Goal: Task Accomplishment & Management: Use online tool/utility

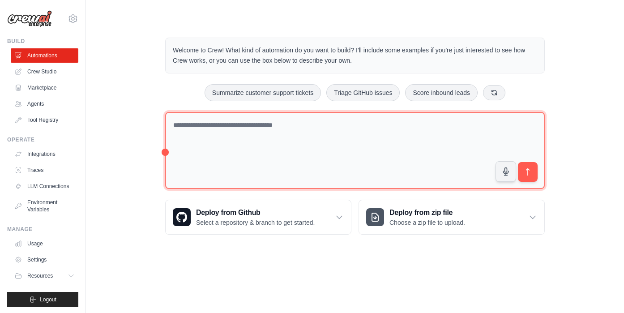
click at [327, 134] on textarea at bounding box center [354, 150] width 379 height 77
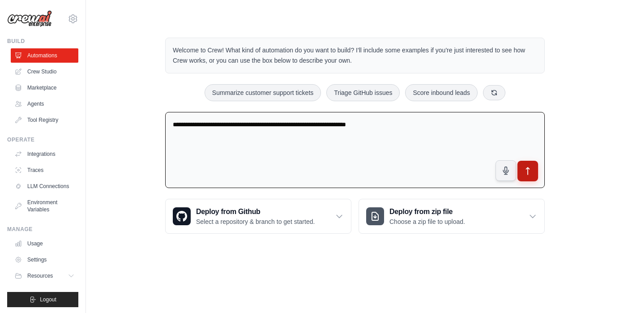
type textarea "**********"
click at [527, 167] on icon "submit" at bounding box center [527, 170] width 3 height 7
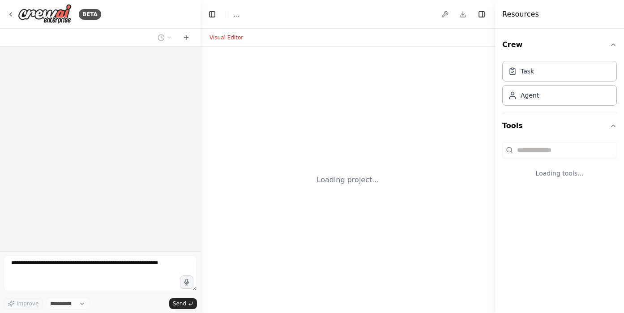
select select "****"
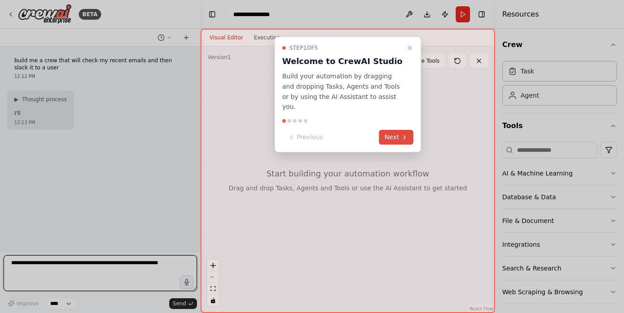
click at [406, 134] on icon at bounding box center [404, 137] width 7 height 7
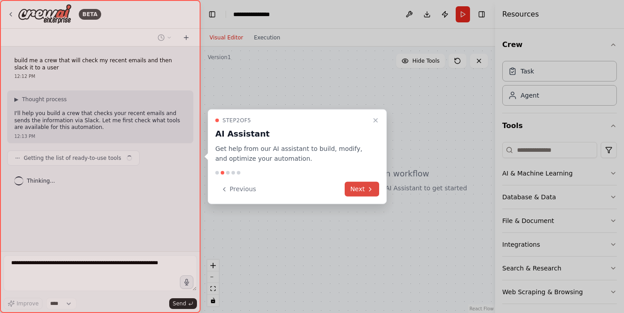
click at [355, 193] on button "Next" at bounding box center [362, 189] width 34 height 15
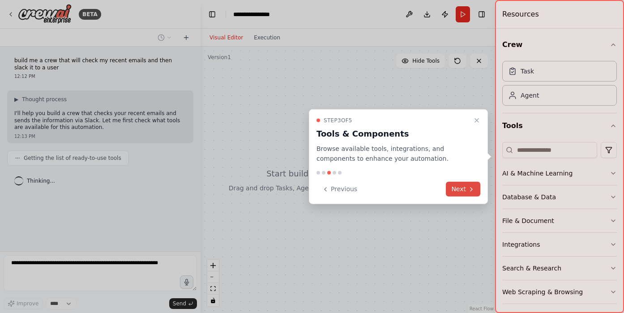
click at [463, 192] on button "Next" at bounding box center [463, 189] width 34 height 15
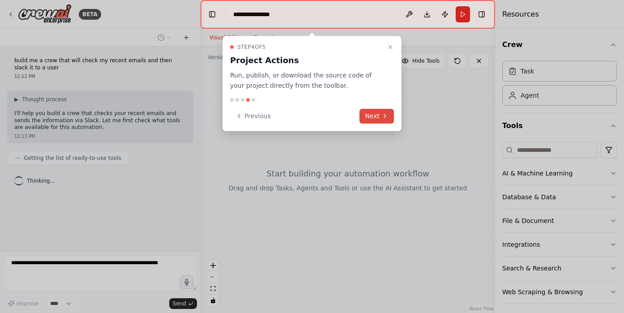
click at [373, 111] on button "Next" at bounding box center [376, 116] width 34 height 15
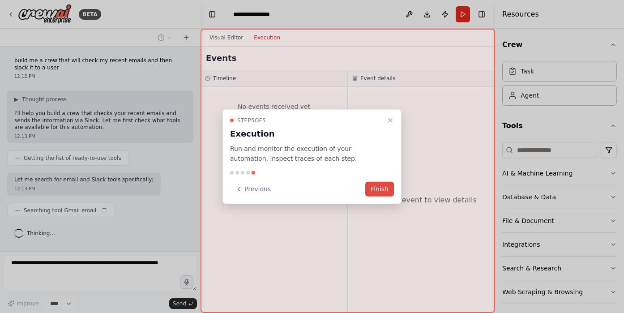
click at [381, 196] on button "Finish" at bounding box center [379, 189] width 29 height 15
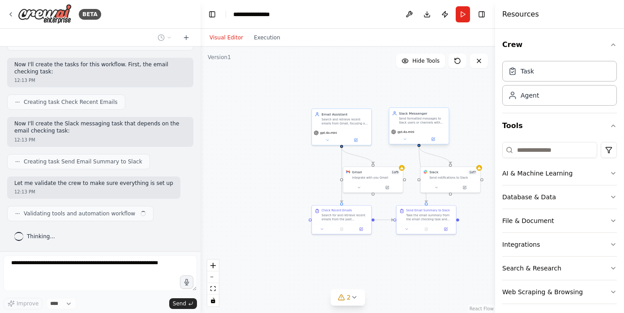
scroll to position [388, 0]
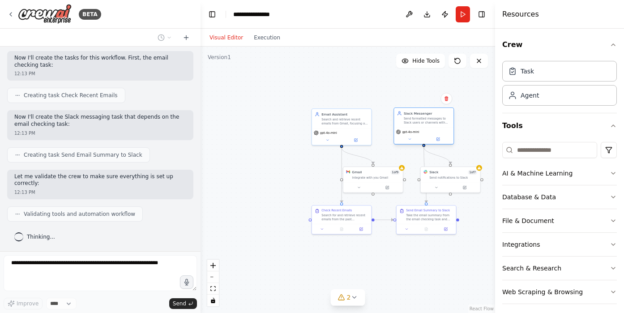
click at [405, 133] on span "gpt-4o-mini" at bounding box center [410, 132] width 17 height 4
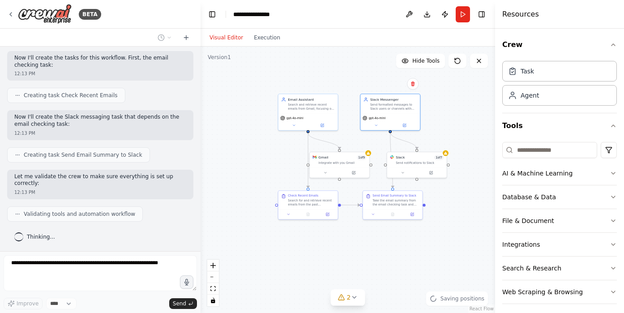
drag, startPoint x: 388, startPoint y: 109, endPoint x: 354, endPoint y: 102, distance: 35.1
click at [354, 99] on div ".deletable-edge-delete-btn { width: 20px; height: 20px; border: 0px solid #ffff…" at bounding box center [347, 180] width 294 height 266
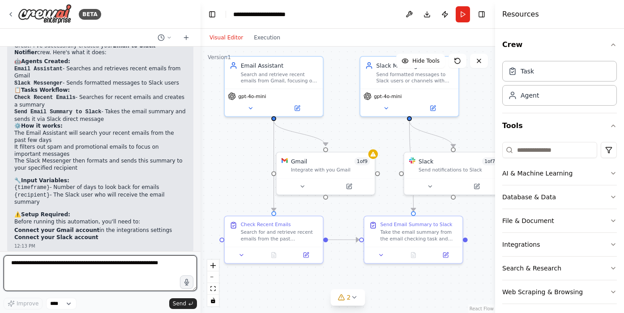
scroll to position [644, 0]
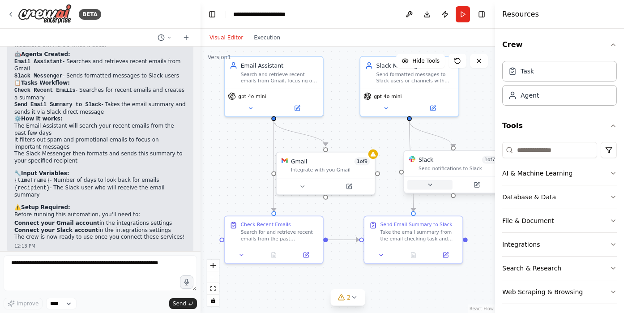
click at [447, 182] on button at bounding box center [429, 184] width 45 height 9
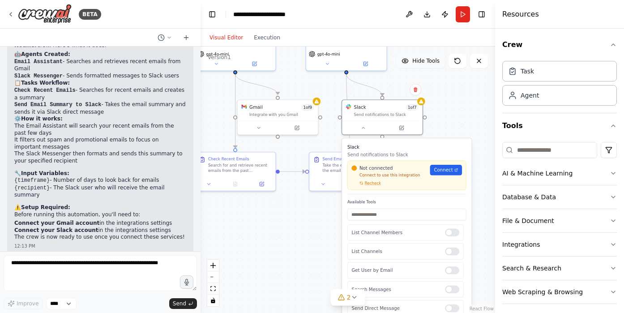
drag, startPoint x: 480, startPoint y: 102, endPoint x: 407, endPoint y: 58, distance: 85.6
click at [407, 58] on div "Version 1 Hide Tools .deletable-edge-delete-btn { width: 20px; height: 20px; bo…" at bounding box center [347, 180] width 294 height 266
click at [454, 268] on div at bounding box center [455, 270] width 14 height 8
click at [327, 261] on div ".deletable-edge-delete-btn { width: 20px; height: 20px; border: 0px solid #ffff…" at bounding box center [347, 180] width 294 height 266
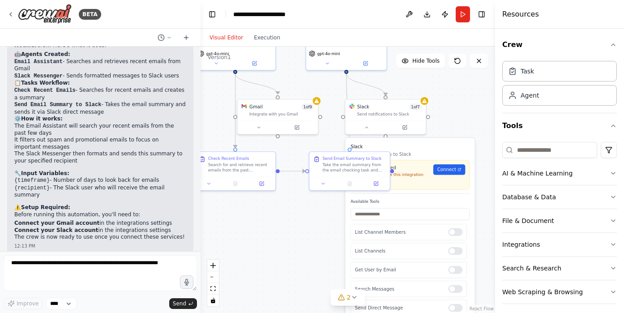
click at [469, 115] on div ".deletable-edge-delete-btn { width: 20px; height: 20px; border: 0px solid #ffff…" at bounding box center [347, 180] width 294 height 266
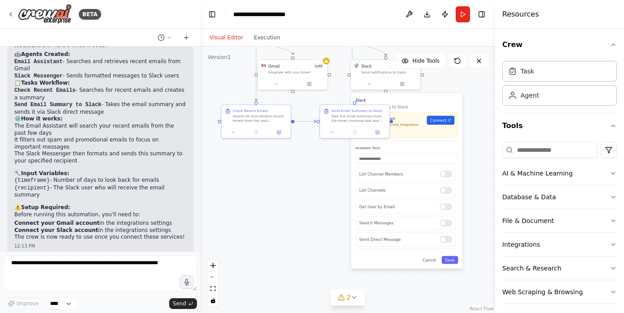
drag, startPoint x: 463, startPoint y: 133, endPoint x: 457, endPoint y: 81, distance: 51.8
click at [457, 81] on div ".deletable-edge-delete-btn { width: 20px; height: 20px; border: 0px solid #ffff…" at bounding box center [347, 180] width 294 height 266
click at [460, 73] on div ".deletable-edge-delete-btn { width: 20px; height: 20px; border: 0px solid #ffff…" at bounding box center [347, 180] width 294 height 266
click at [445, 120] on span "Connect" at bounding box center [438, 120] width 16 height 6
click at [370, 80] on button at bounding box center [369, 82] width 32 height 7
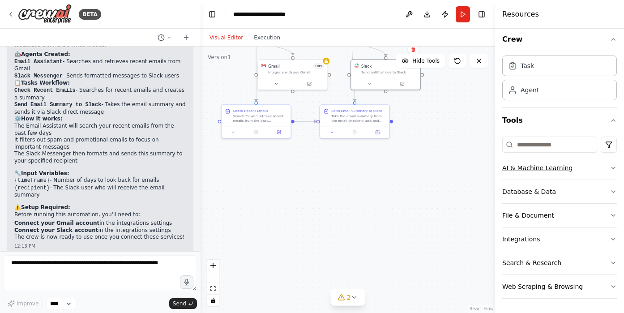
scroll to position [0, 0]
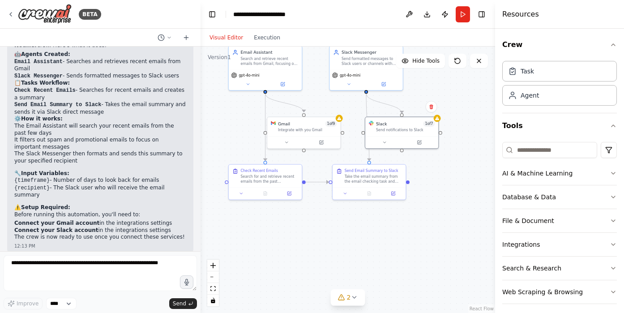
drag, startPoint x: 311, startPoint y: 89, endPoint x: 329, endPoint y: 183, distance: 96.2
click at [329, 183] on div ".deletable-edge-delete-btn { width: 20px; height: 20px; border: 0px solid #ffff…" at bounding box center [347, 180] width 294 height 266
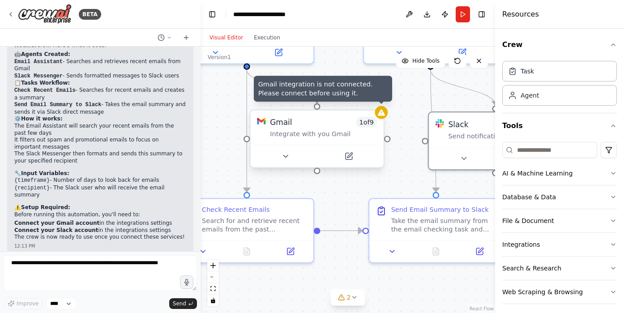
click at [384, 114] on icon at bounding box center [381, 112] width 9 height 9
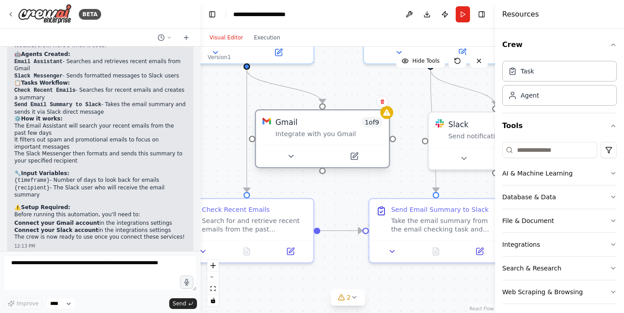
click at [314, 139] on div "Gmail 1 of 9 Integrate with you Gmail" at bounding box center [322, 127] width 133 height 34
click at [299, 157] on button at bounding box center [290, 156] width 61 height 13
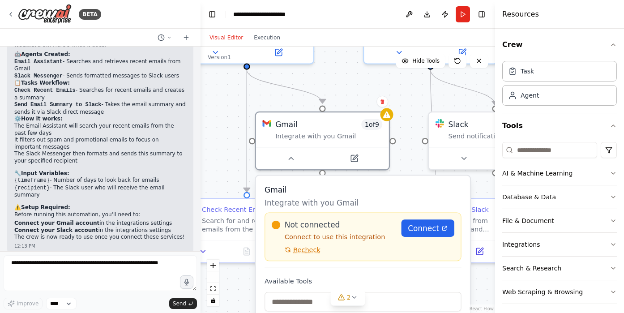
click at [420, 237] on div "Not connected Connect to use this integration Recheck Connect" at bounding box center [363, 236] width 183 height 34
click at [423, 228] on span "Connect" at bounding box center [423, 228] width 31 height 11
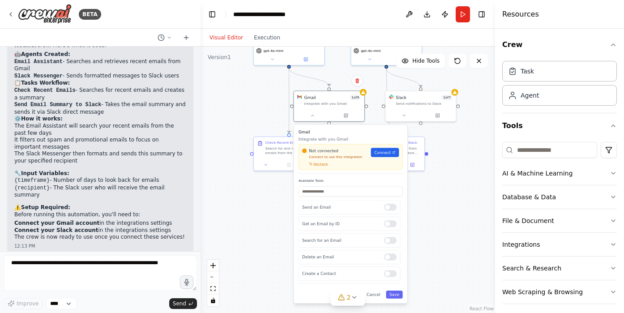
drag, startPoint x: 412, startPoint y: 149, endPoint x: 375, endPoint y: 85, distance: 74.8
click at [375, 85] on div ".deletable-edge-delete-btn { width: 20px; height: 20px; border: 0px solid #ffff…" at bounding box center [347, 180] width 294 height 266
click at [381, 153] on span "Connect" at bounding box center [380, 152] width 17 height 6
click at [390, 209] on div at bounding box center [388, 206] width 13 height 7
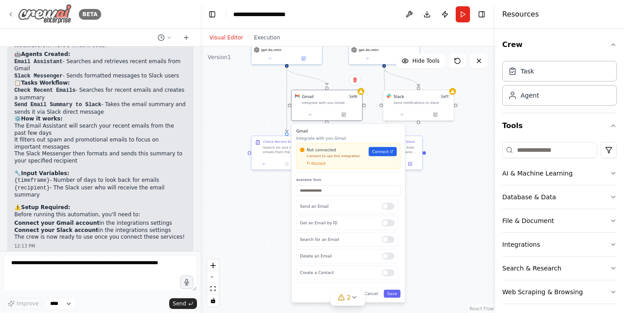
click at [12, 11] on icon at bounding box center [10, 14] width 7 height 7
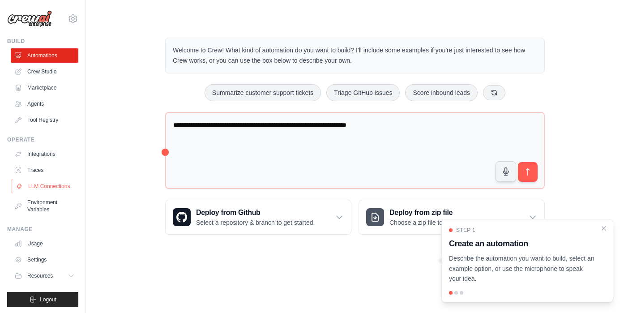
scroll to position [1, 0]
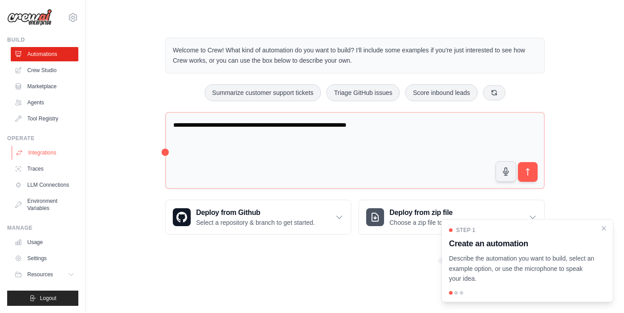
click at [46, 151] on link "Integrations" at bounding box center [46, 152] width 68 height 14
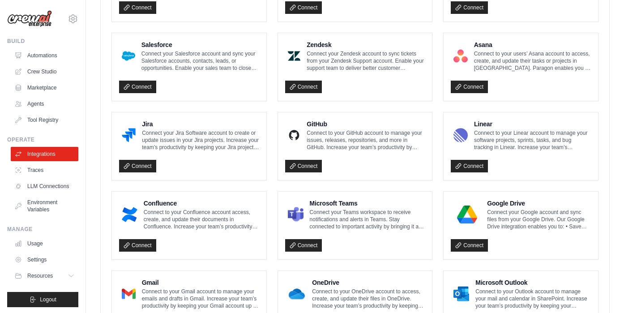
scroll to position [528, 0]
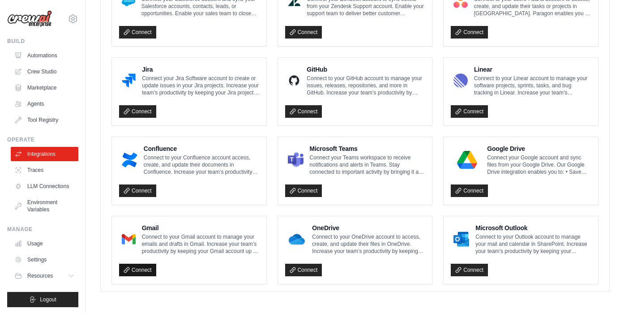
click at [138, 267] on link "Connect" at bounding box center [137, 270] width 37 height 13
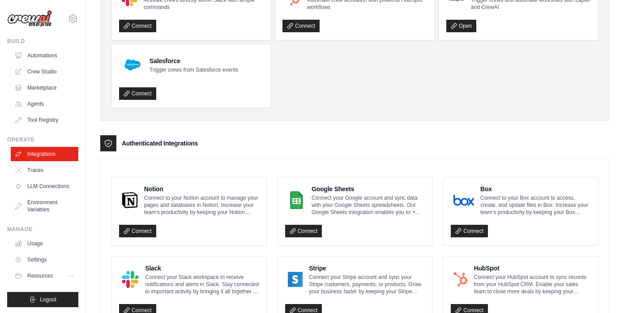
scroll to position [0, 0]
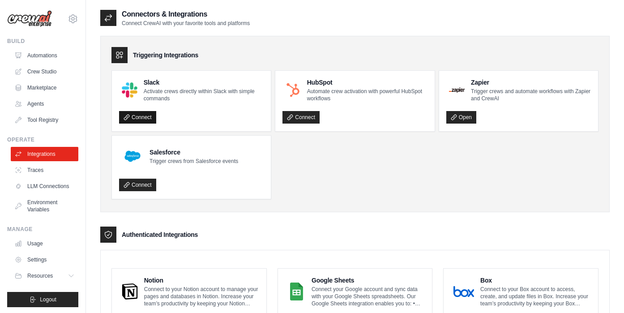
click at [143, 115] on link "Connect" at bounding box center [137, 117] width 37 height 13
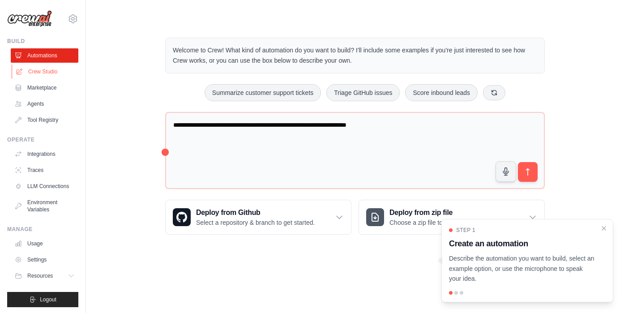
click at [42, 69] on link "Crew Studio" at bounding box center [46, 71] width 68 height 14
click at [527, 170] on icon "submit" at bounding box center [527, 171] width 9 height 9
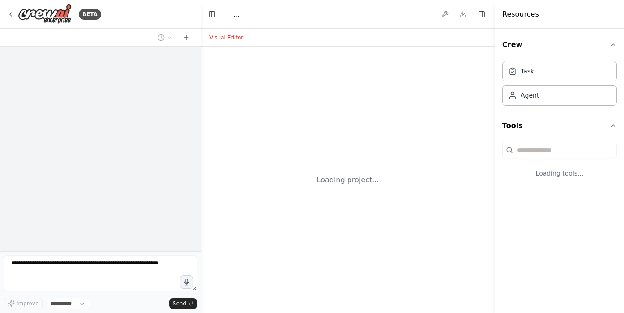
select select "****"
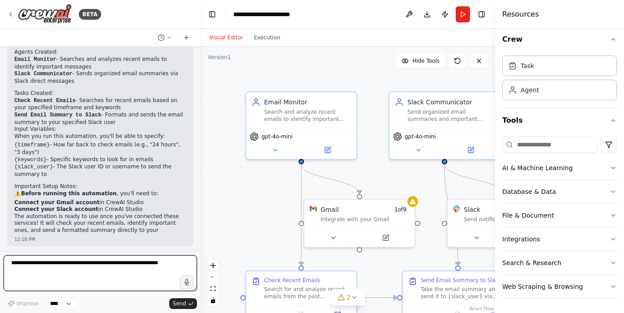
scroll to position [551, 0]
